Goal: Information Seeking & Learning: Understand process/instructions

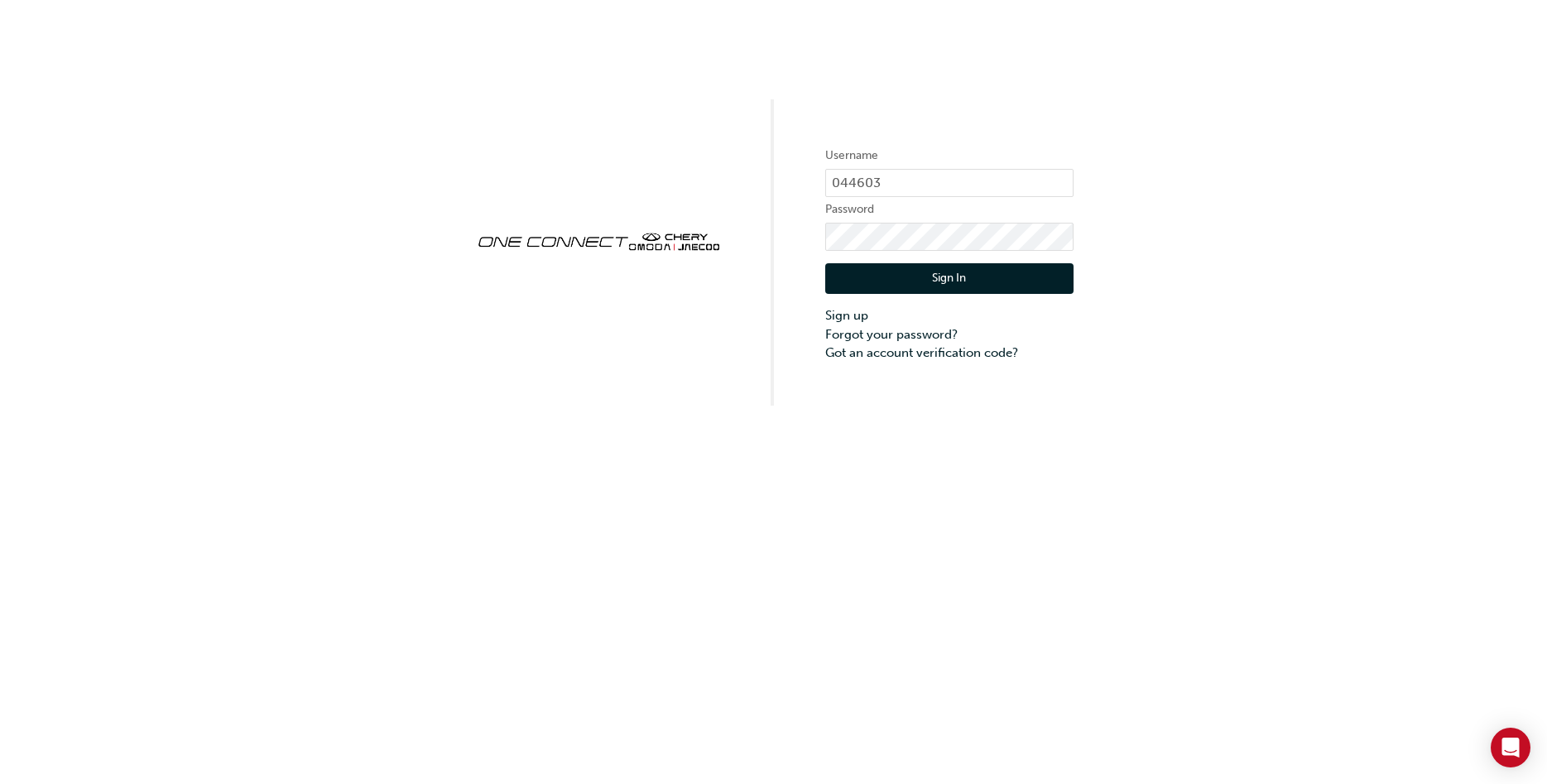
type input "044603"
click at [944, 278] on button "Sign In" at bounding box center [949, 278] width 249 height 31
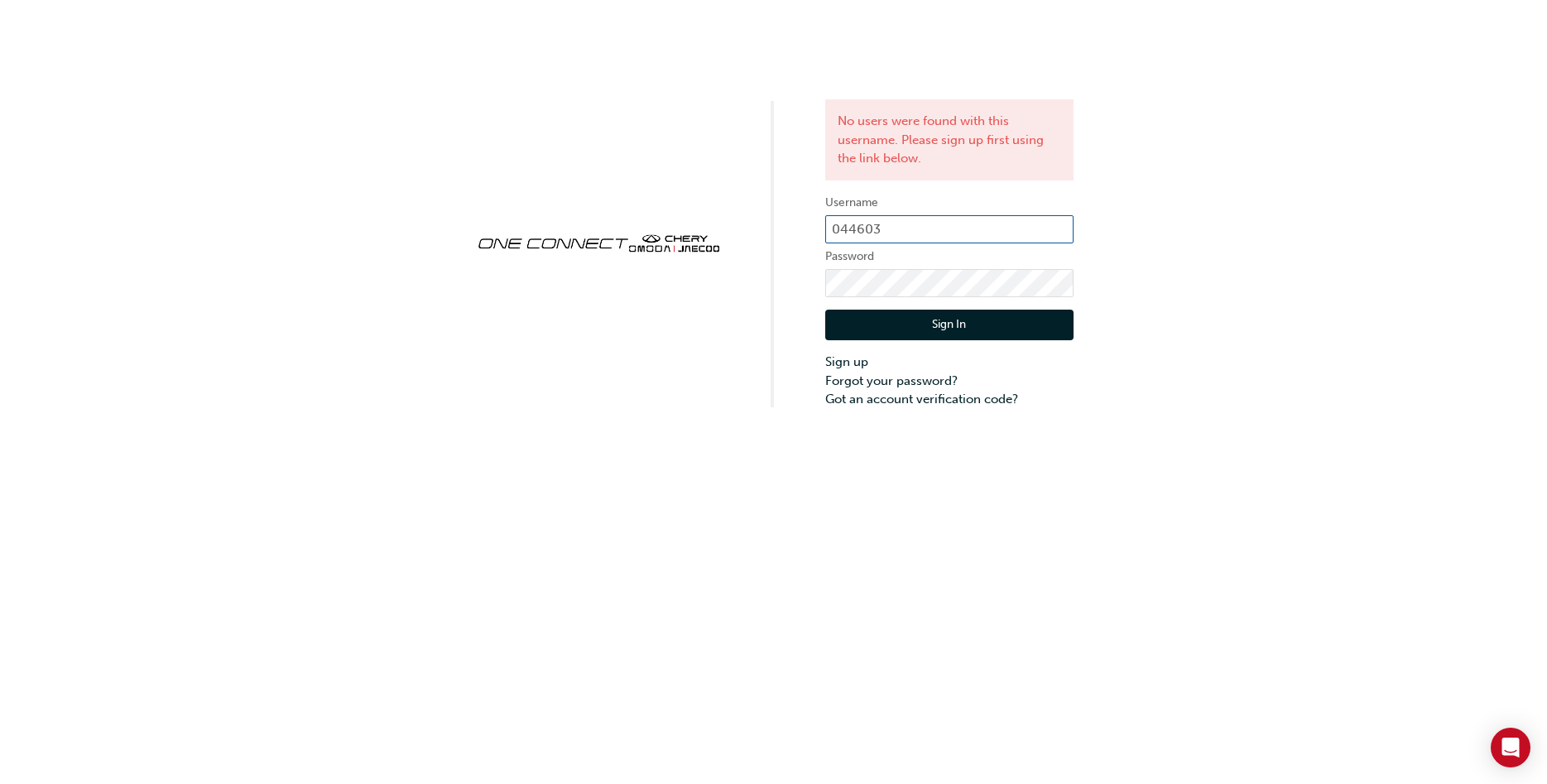
click at [926, 230] on input "044603" at bounding box center [949, 229] width 249 height 28
drag, startPoint x: 926, startPoint y: 230, endPoint x: 774, endPoint y: 231, distance: 152.0
click at [825, 231] on input "044603" at bounding box center [949, 229] width 249 height 28
type input "CHAU0639"
click at [907, 313] on button "Sign In" at bounding box center [949, 325] width 249 height 31
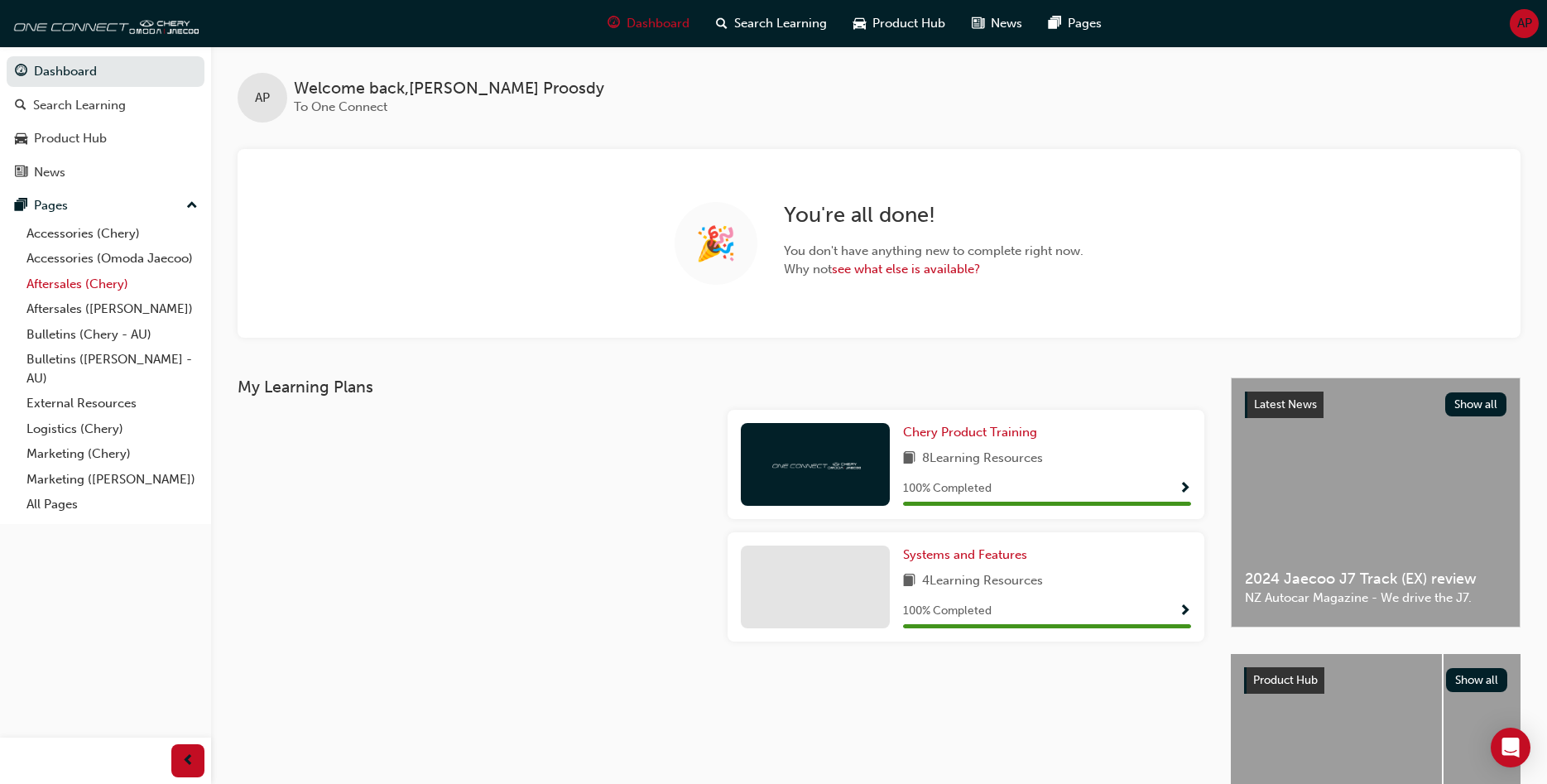
click at [69, 289] on link "Aftersales (Chery)" at bounding box center [112, 284] width 185 height 26
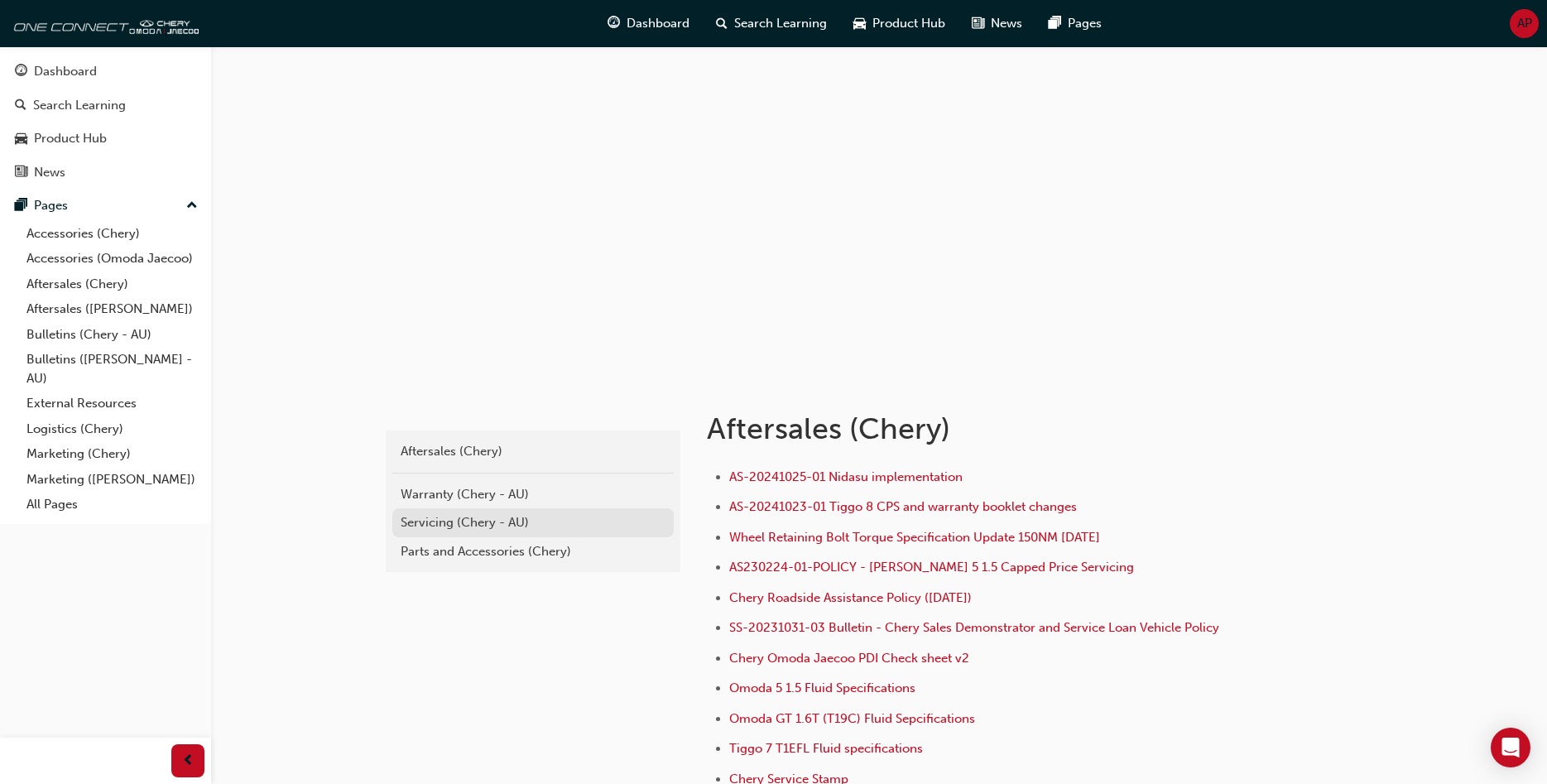
click at [491, 528] on div "Servicing (Chery - AU)" at bounding box center [533, 523] width 265 height 19
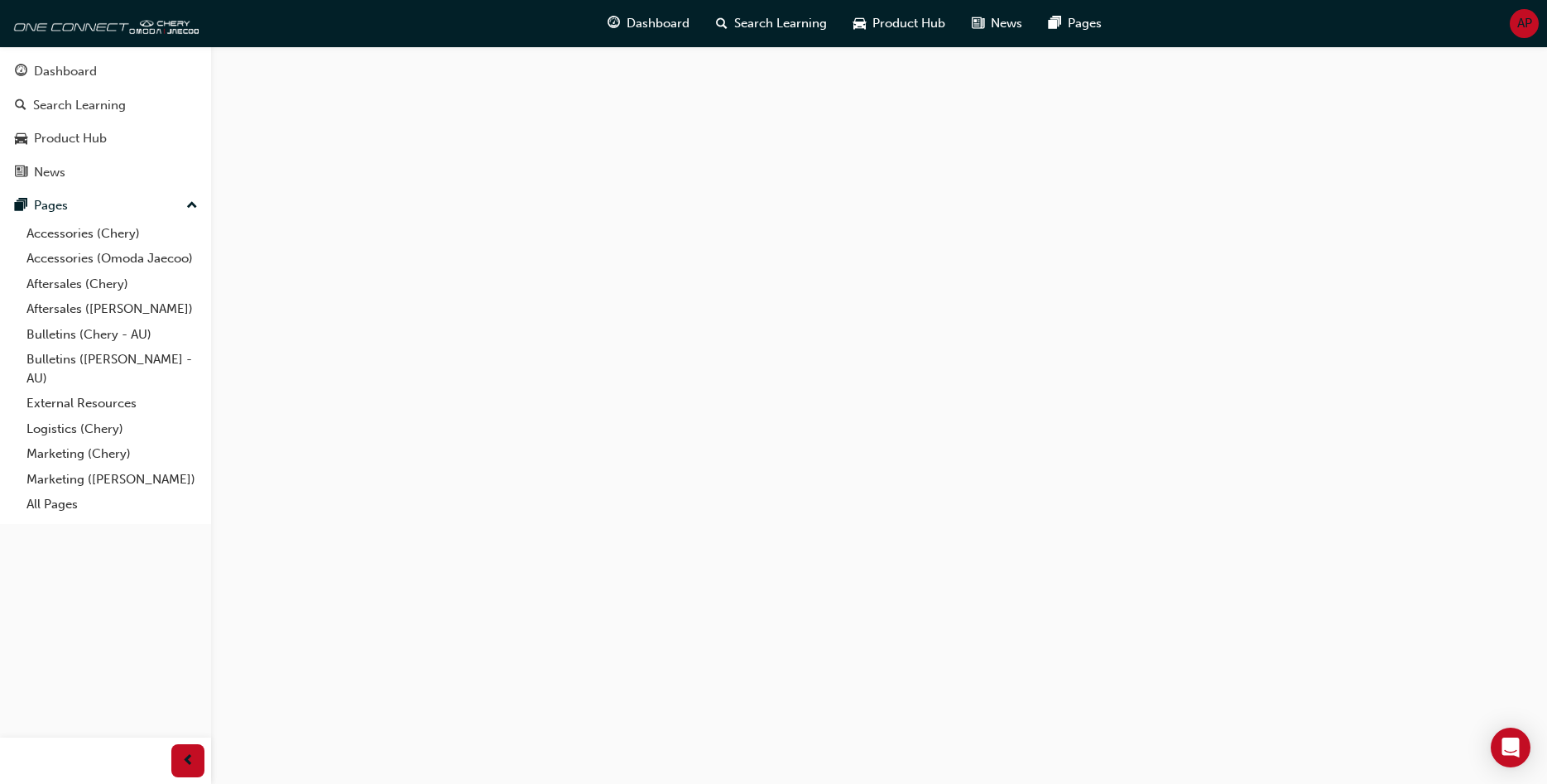
click at [491, 528] on div at bounding box center [773, 392] width 1547 height 784
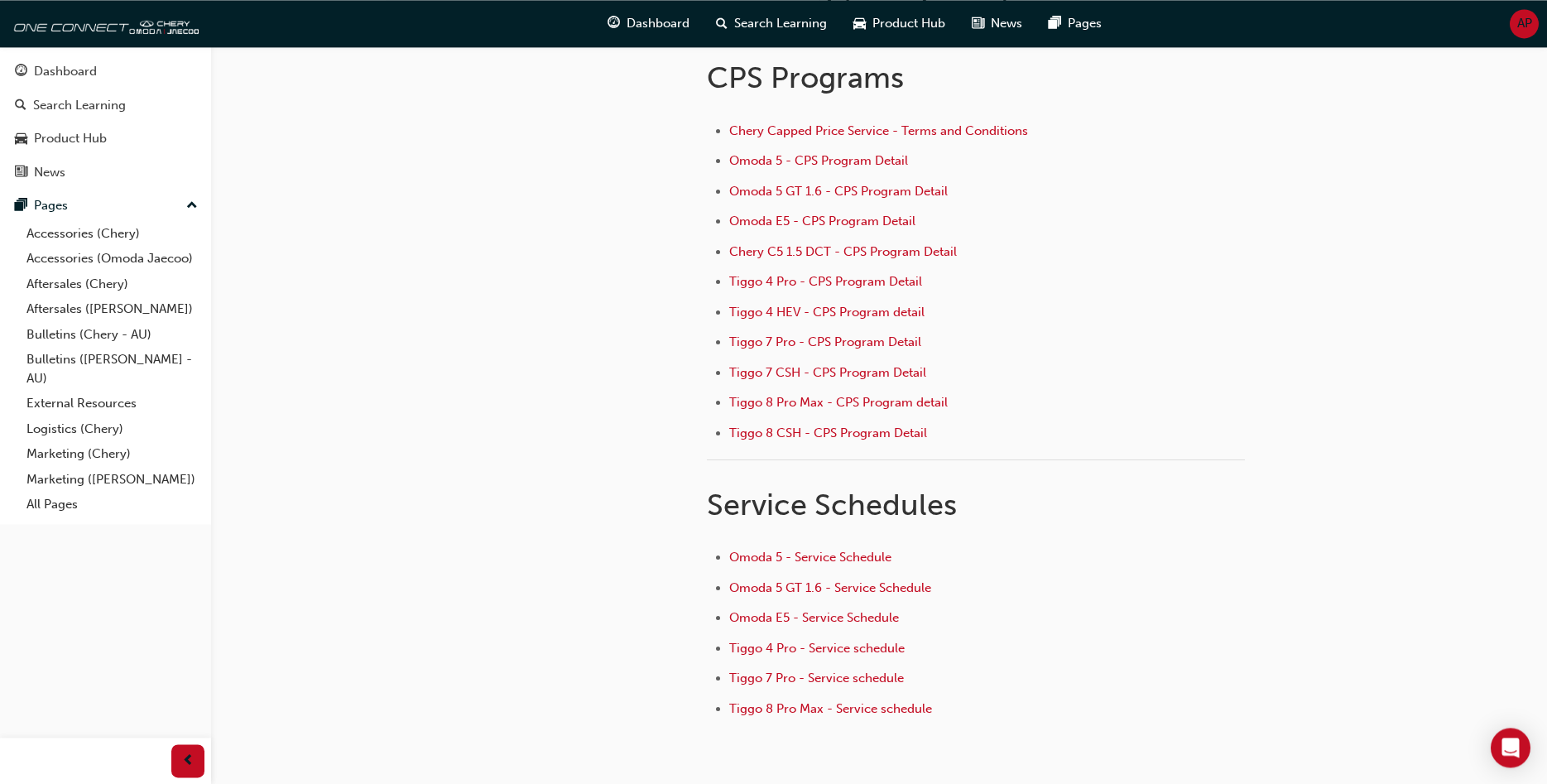
scroll to position [169, 0]
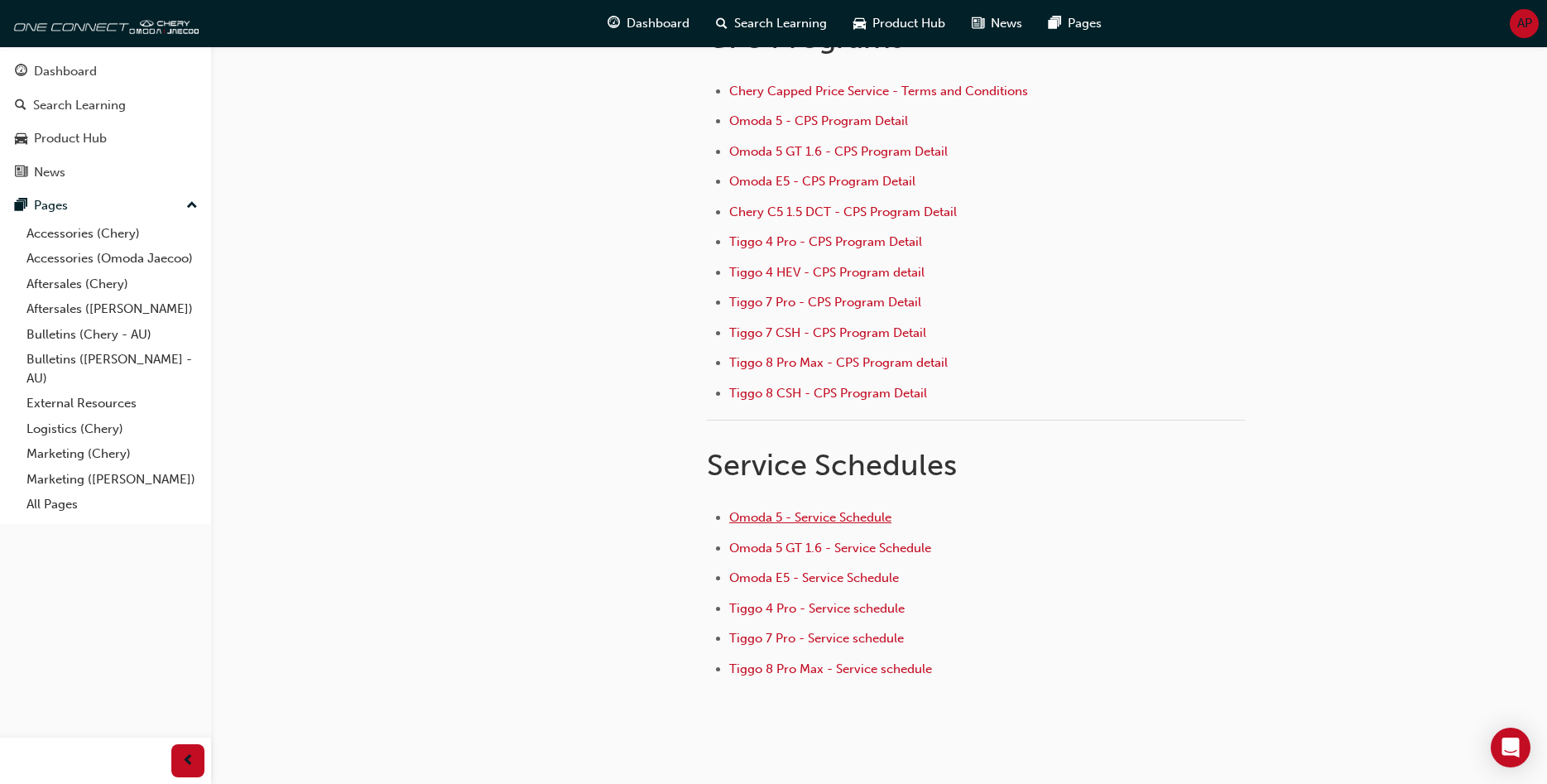
click at [794, 520] on span "Omoda 5 - Service Schedule" at bounding box center [810, 517] width 163 height 14
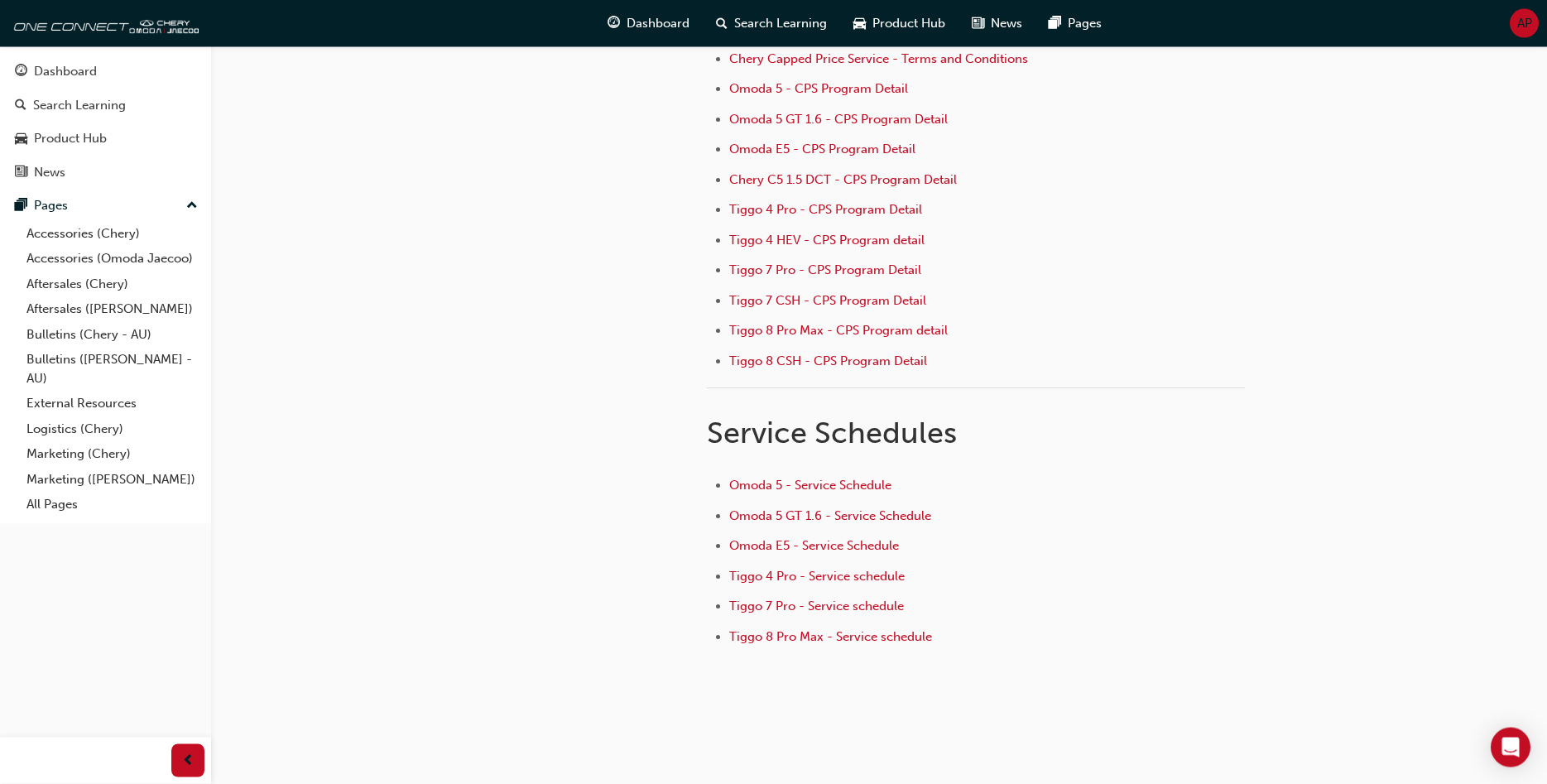
scroll to position [234, 0]
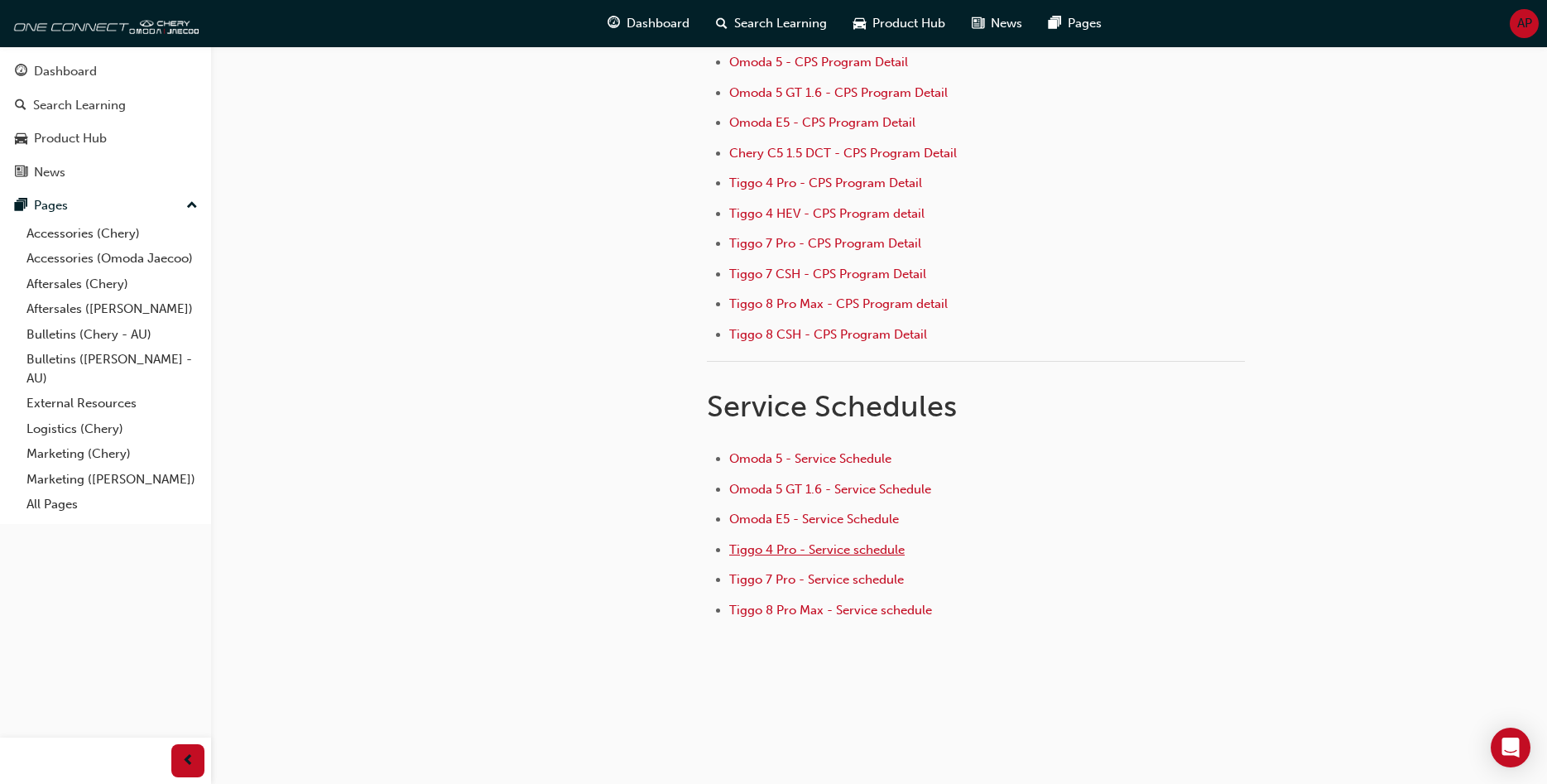
click at [843, 550] on span "Tiggo 4 Pro - Service schedule" at bounding box center [816, 549] width 175 height 14
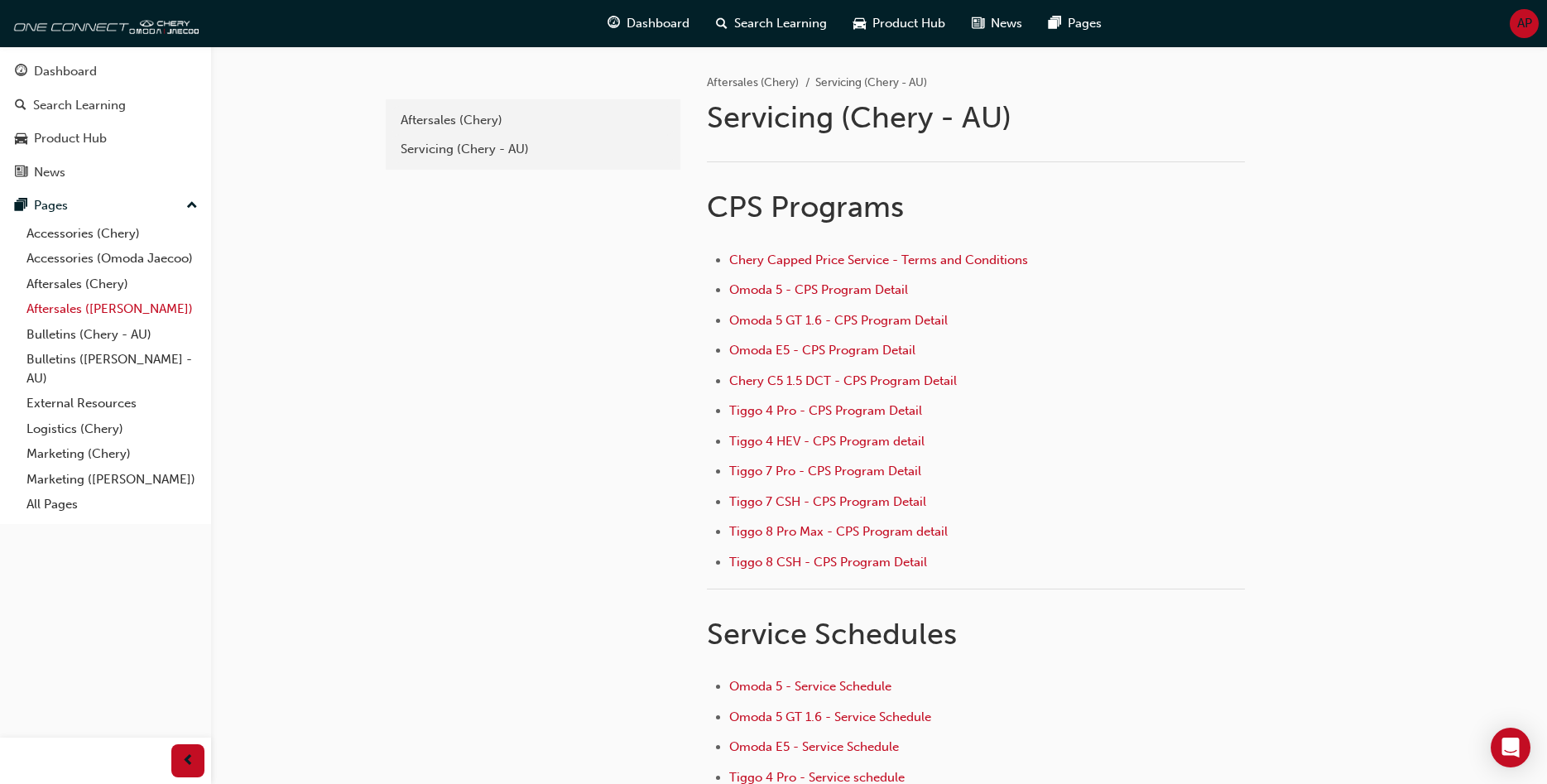
click at [92, 309] on link "Aftersales ([PERSON_NAME])" at bounding box center [112, 309] width 185 height 26
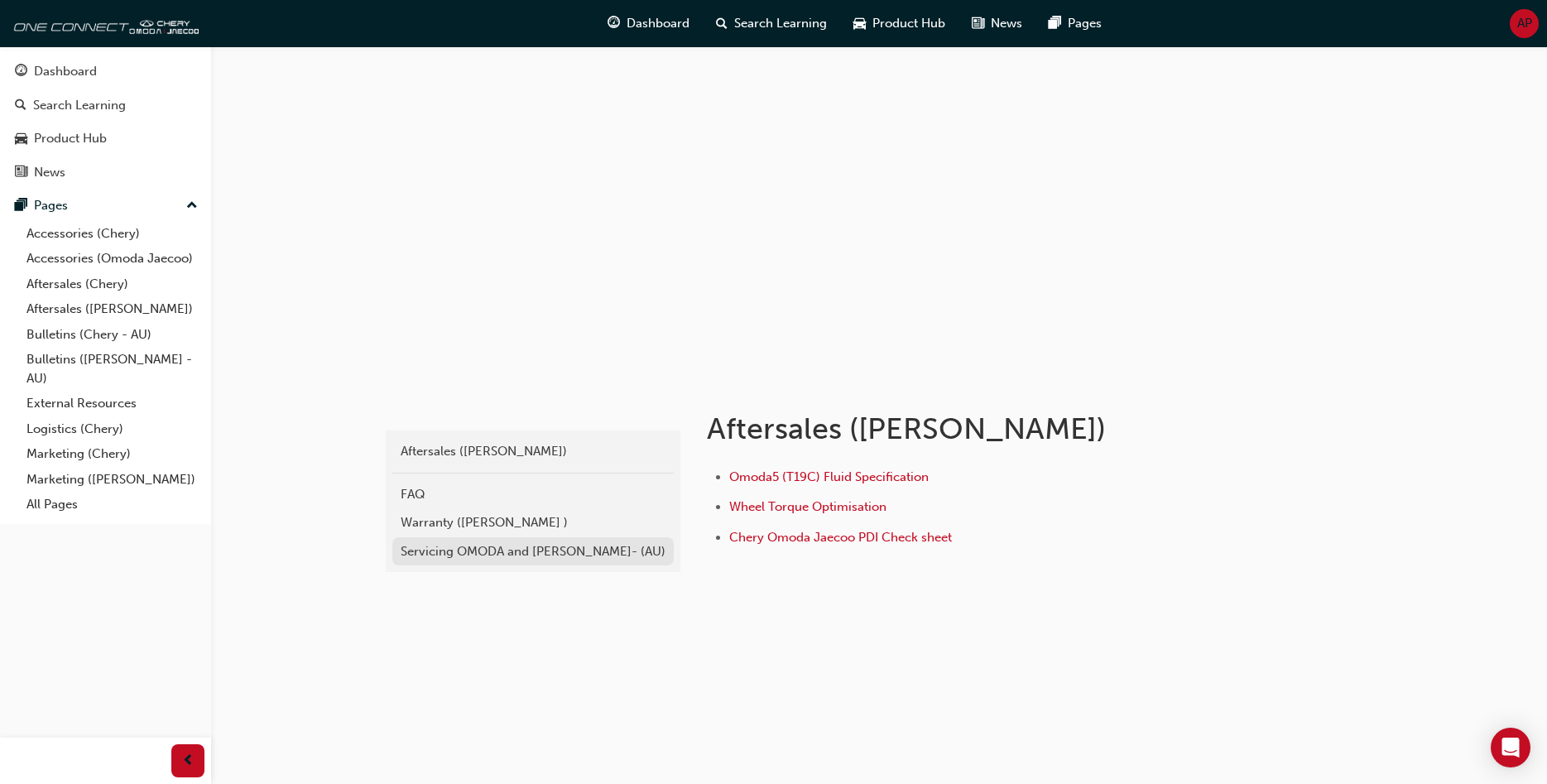
click at [480, 552] on div "Servicing OMODA and [PERSON_NAME]- (AU)" at bounding box center [533, 552] width 265 height 19
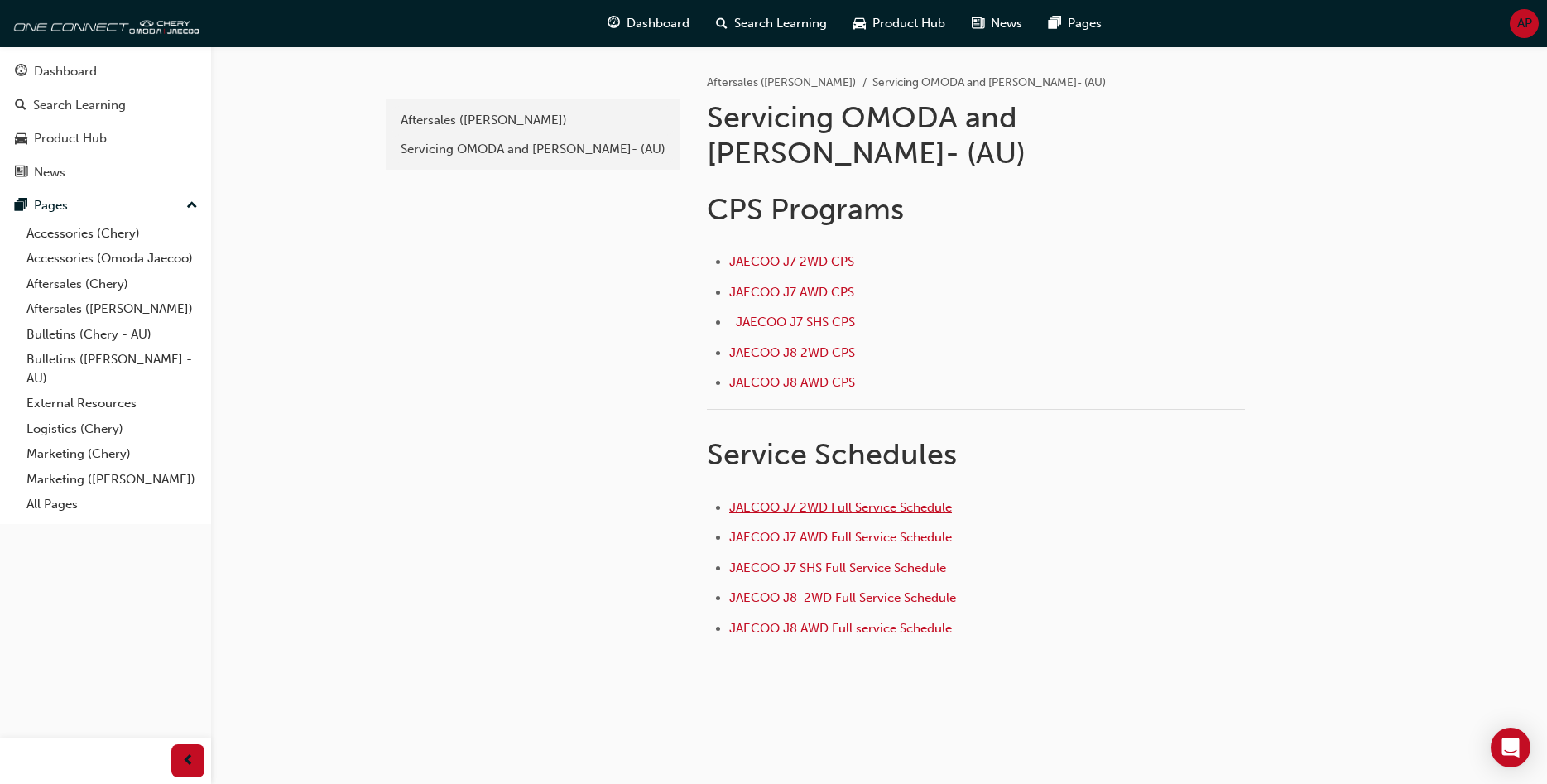
click at [817, 500] on span "JAECOO J7 2WD Full Service Schedule" at bounding box center [840, 506] width 223 height 14
